Goal: Task Accomplishment & Management: Use online tool/utility

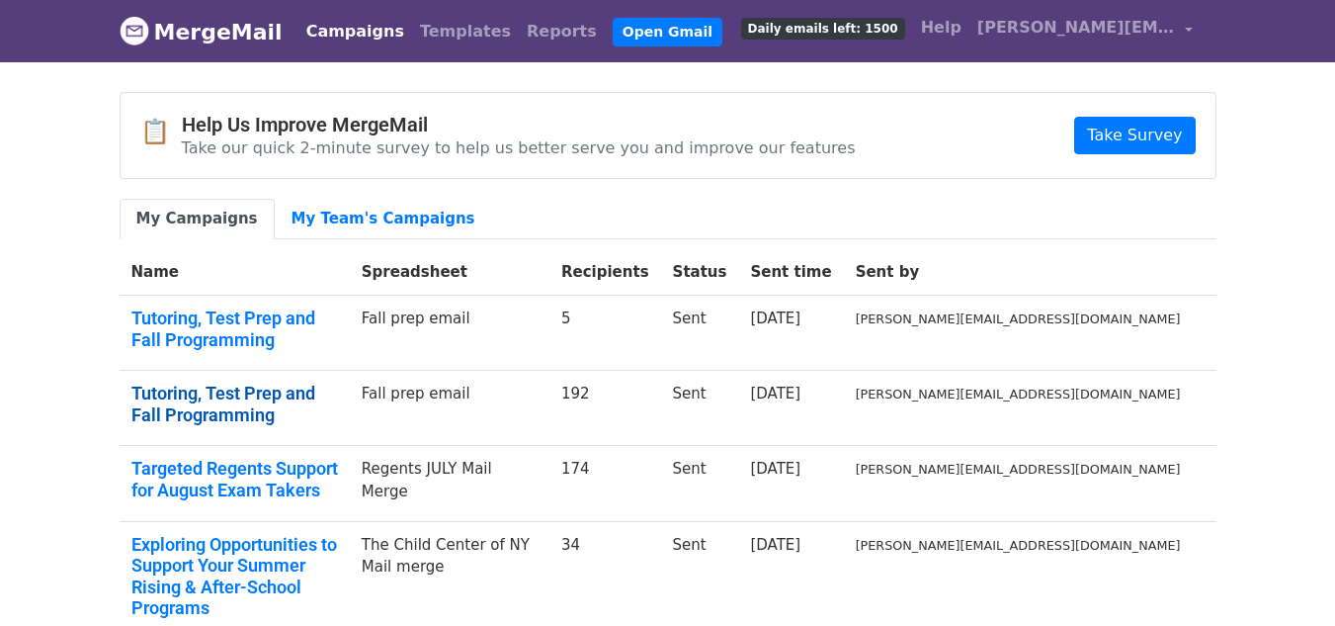
click at [319, 382] on link "Tutoring, Test Prep and Fall Programming" at bounding box center [234, 403] width 207 height 42
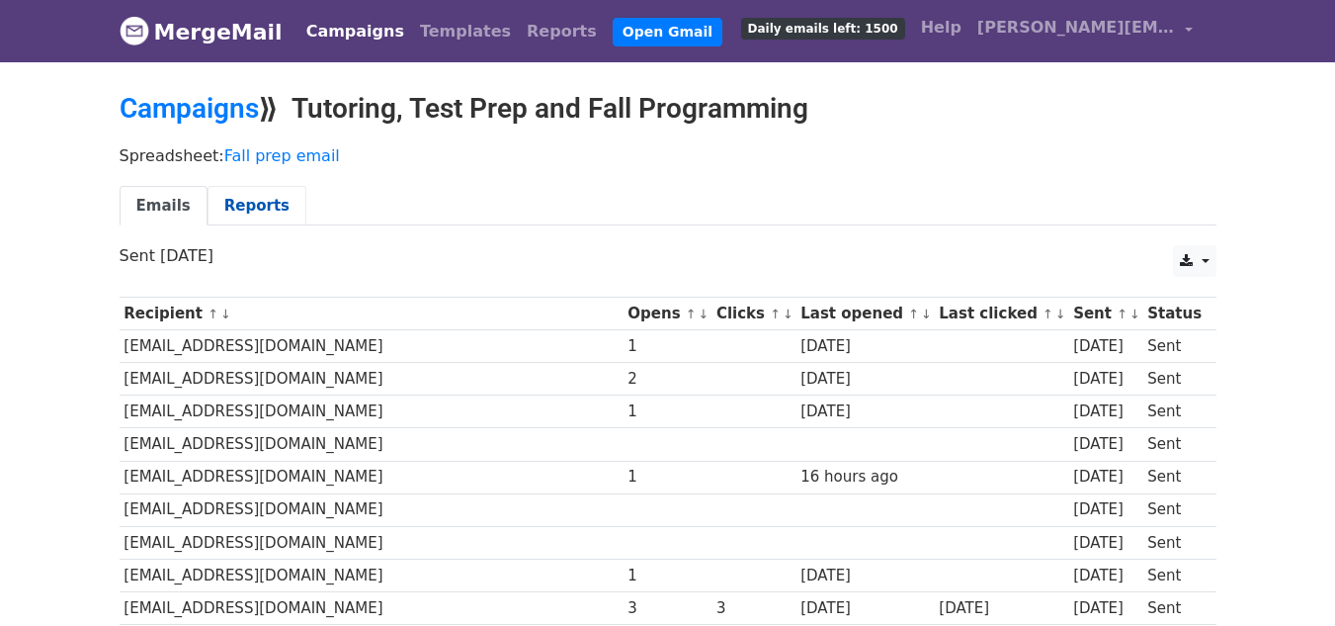
click at [224, 209] on link "Reports" at bounding box center [257, 206] width 99 height 41
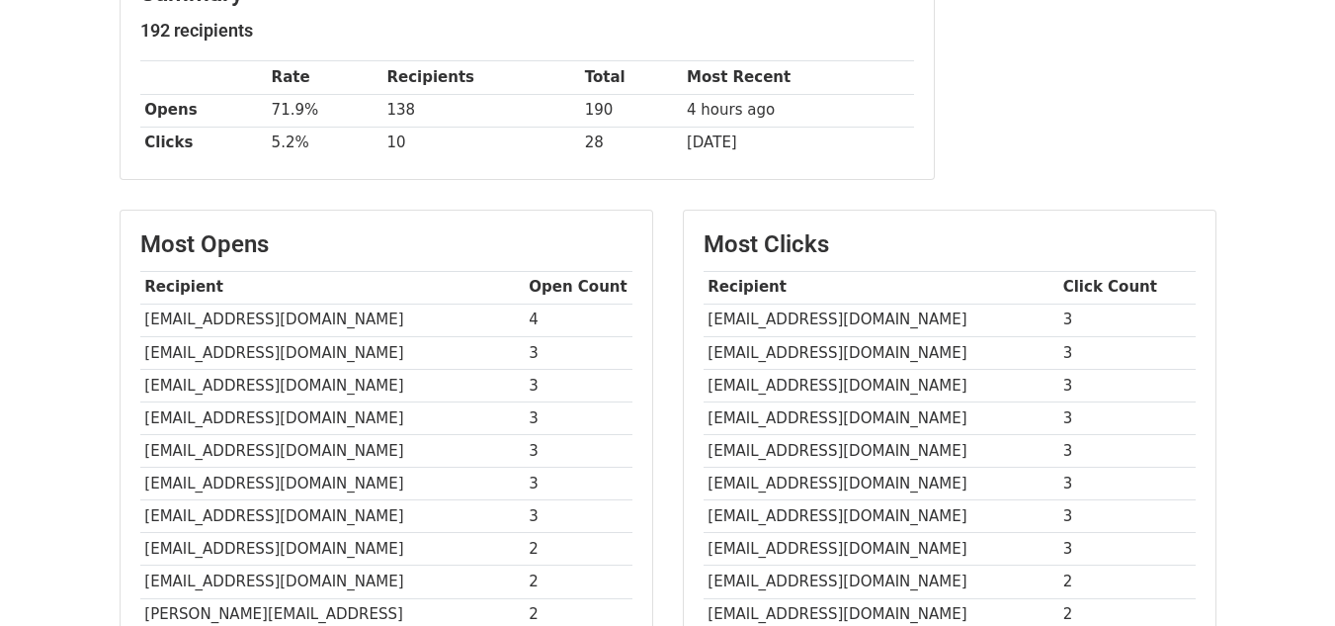
scroll to position [395, 0]
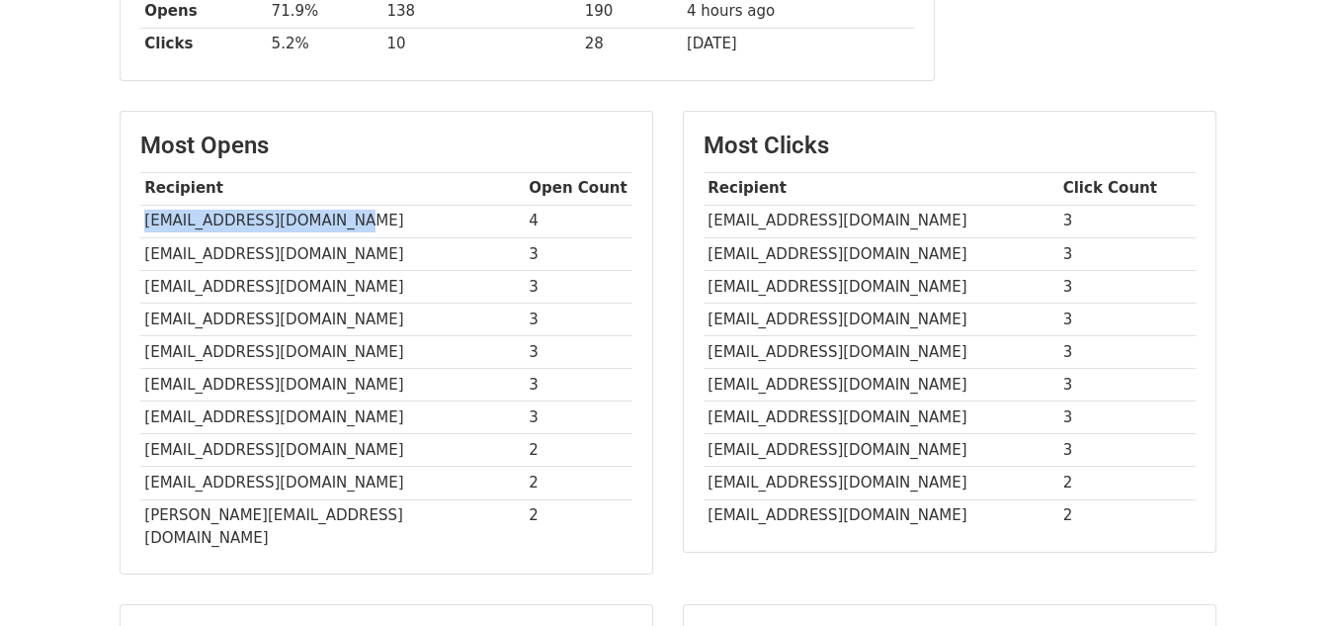
drag, startPoint x: 356, startPoint y: 212, endPoint x: 148, endPoint y: 224, distance: 207.9
click at [148, 224] on td "[EMAIL_ADDRESS][DOMAIN_NAME]" at bounding box center [332, 221] width 384 height 33
copy td "[EMAIL_ADDRESS][DOMAIN_NAME]"
